Goal: Check status: Check status

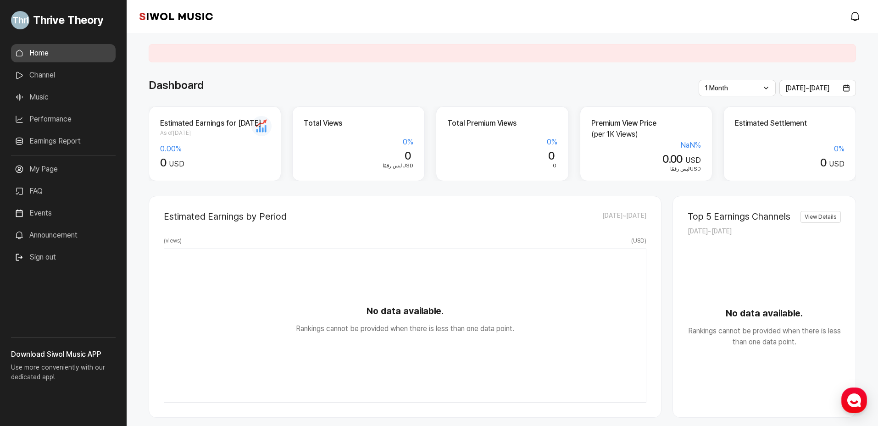
click at [465, 217] on div "Estimated Earnings by Period [DATE] ~ [DATE]" at bounding box center [405, 216] width 482 height 11
click at [57, 75] on link "Channel" at bounding box center [63, 75] width 105 height 18
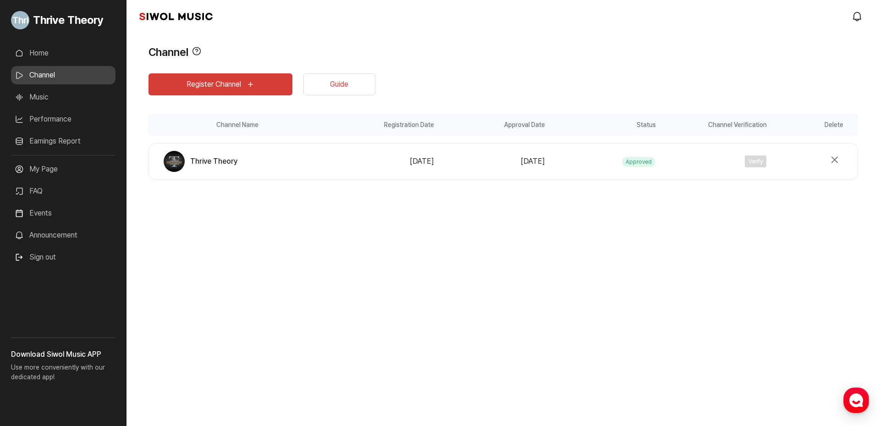
click at [33, 94] on link "Music" at bounding box center [63, 97] width 105 height 18
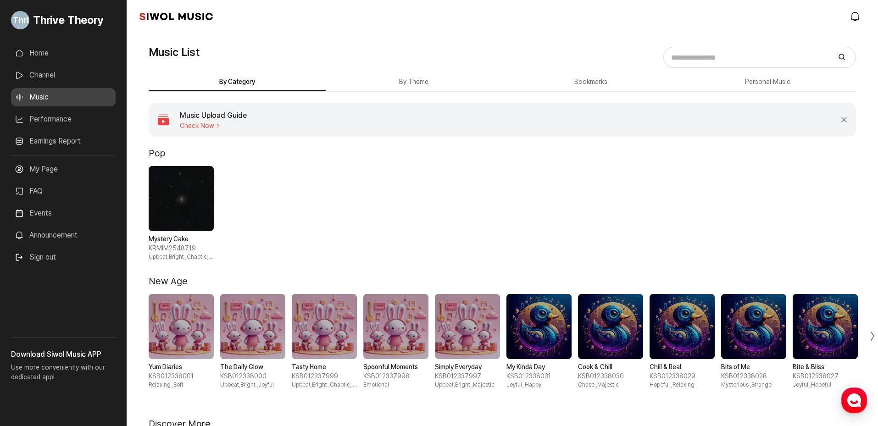
click at [44, 124] on link "Performance" at bounding box center [63, 119] width 105 height 18
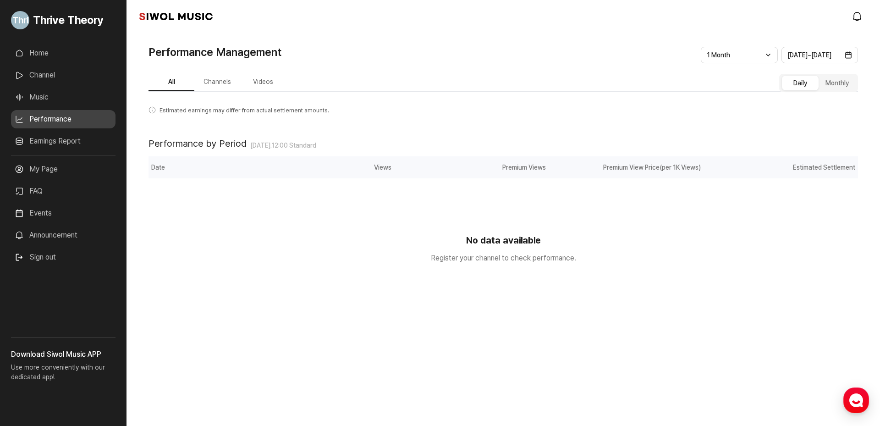
click at [214, 85] on button "Channels" at bounding box center [217, 82] width 46 height 18
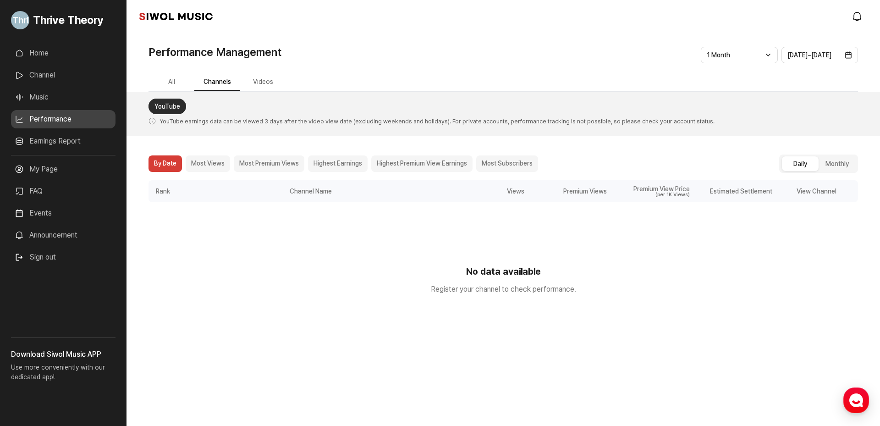
drag, startPoint x: 153, startPoint y: 122, endPoint x: 144, endPoint y: 134, distance: 15.4
click at [144, 134] on div "YouTube YouTube earnings data can be viewed 3 days after the video view date (e…" at bounding box center [504, 114] width 754 height 44
click at [259, 79] on button "Videos" at bounding box center [263, 82] width 46 height 18
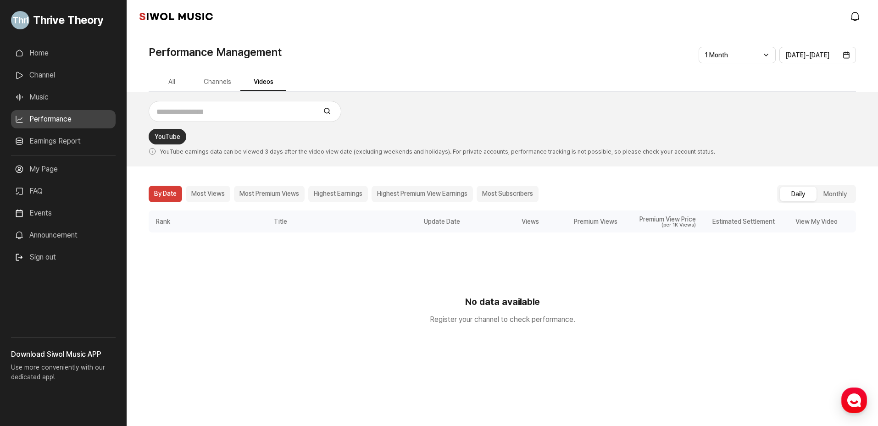
click at [179, 82] on button "All" at bounding box center [172, 82] width 46 height 18
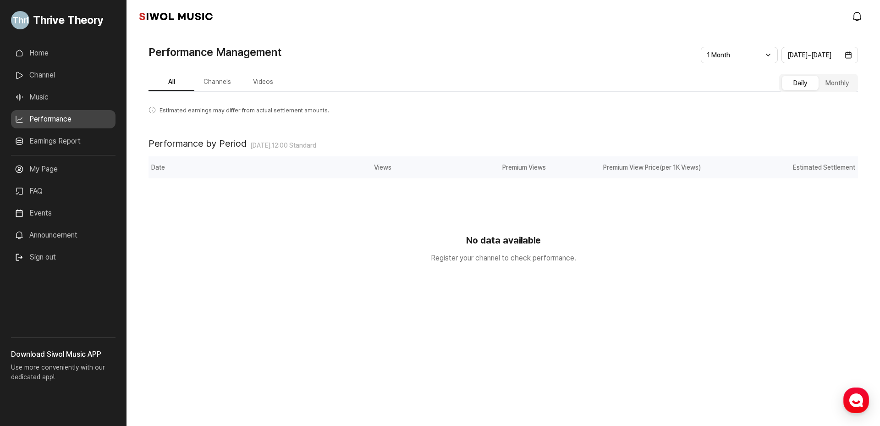
click at [61, 55] on link "Home" at bounding box center [63, 53] width 105 height 18
